Goal: Task Accomplishment & Management: Use online tool/utility

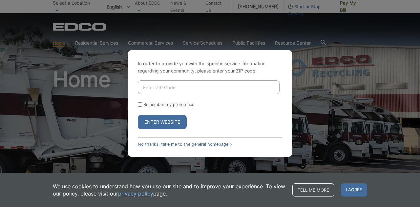
click at [165, 86] on input "Enter ZIP Code" at bounding box center [209, 87] width 142 height 14
type input "92078"
click at [164, 122] on button "Enter Website" at bounding box center [162, 122] width 49 height 14
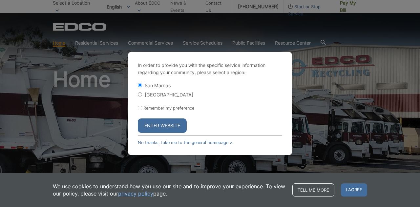
click at [164, 126] on button "Enter Website" at bounding box center [162, 126] width 49 height 14
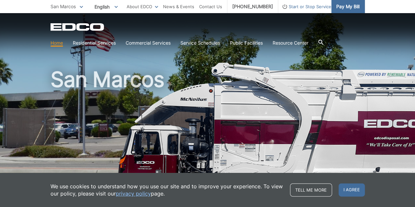
click at [350, 8] on span "Pay My Bill" at bounding box center [348, 6] width 23 height 7
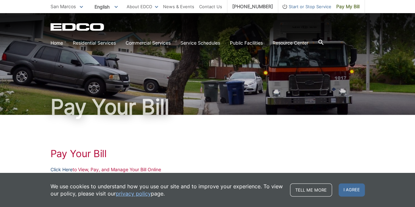
click at [64, 169] on link "Click Here" at bounding box center [62, 169] width 22 height 7
